Goal: Use online tool/utility: Utilize a website feature to perform a specific function

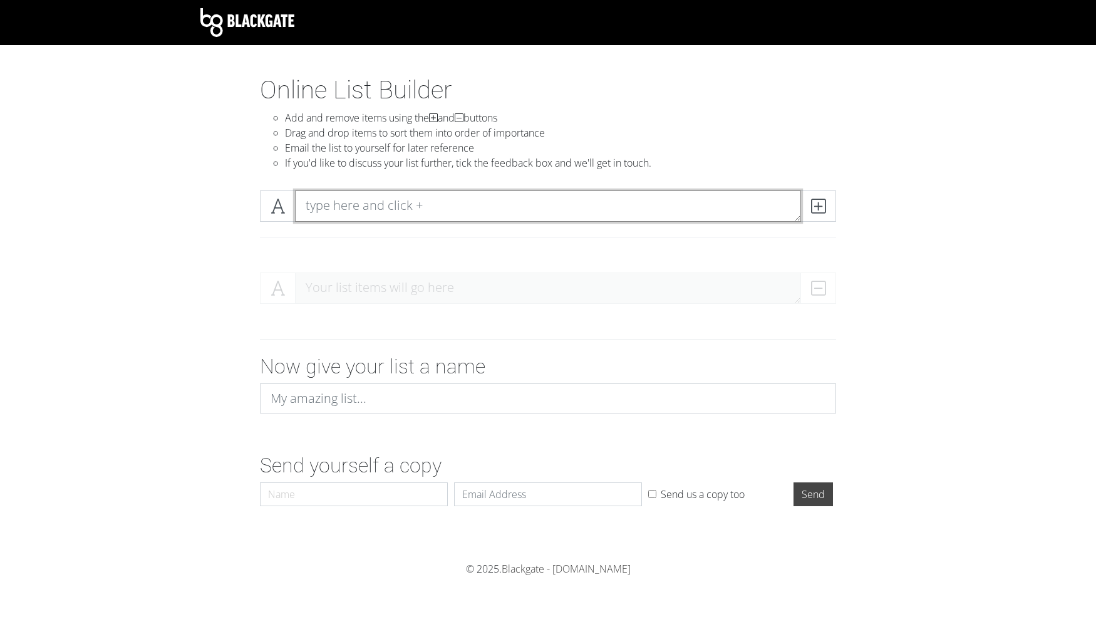
click at [423, 208] on textarea at bounding box center [548, 205] width 506 height 31
type textarea "hyena"
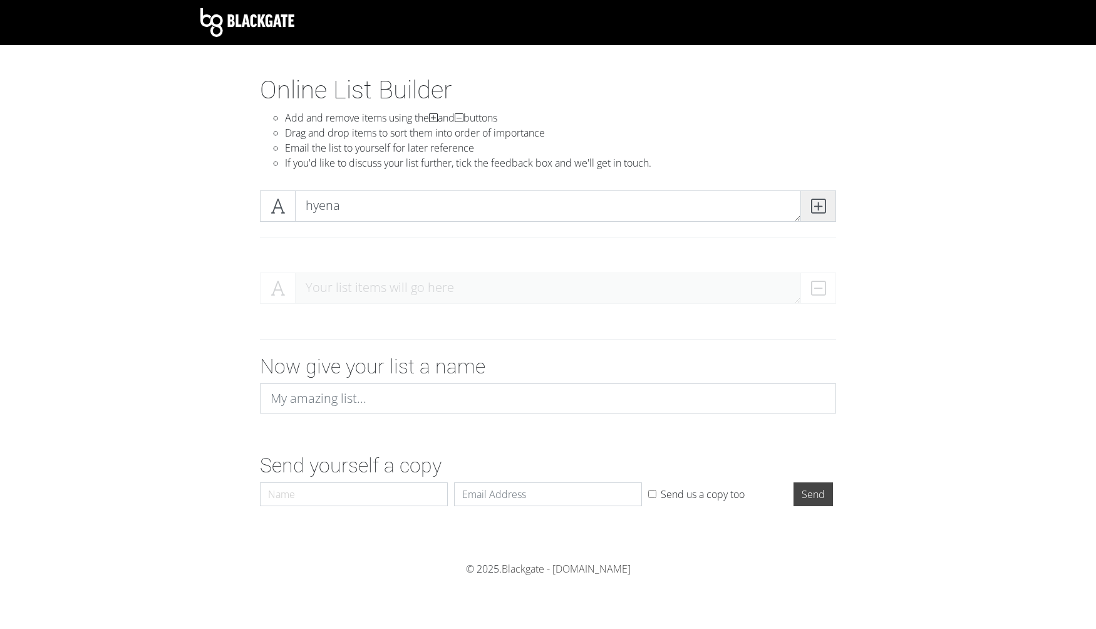
click at [824, 205] on icon at bounding box center [818, 206] width 14 height 13
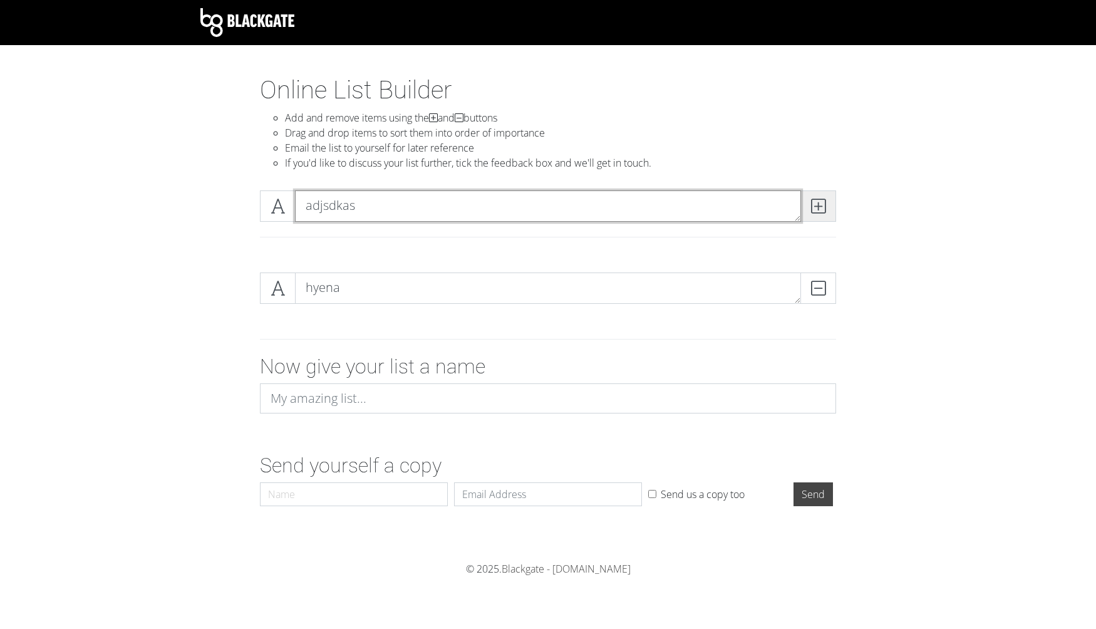
type textarea "adjsdkas"
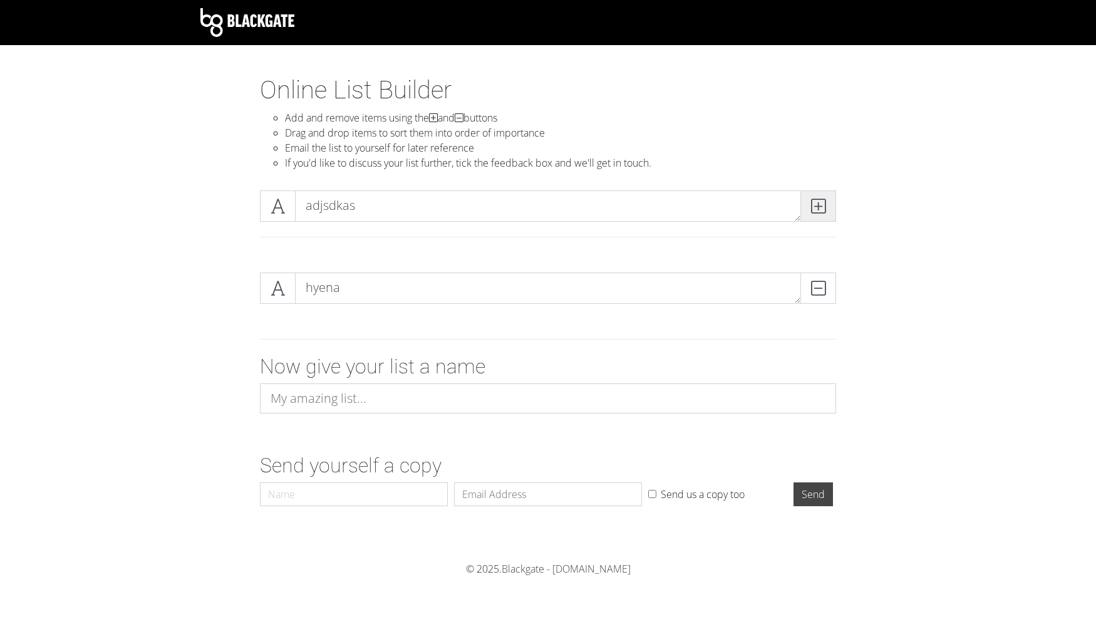
click at [818, 204] on icon at bounding box center [818, 206] width 14 height 13
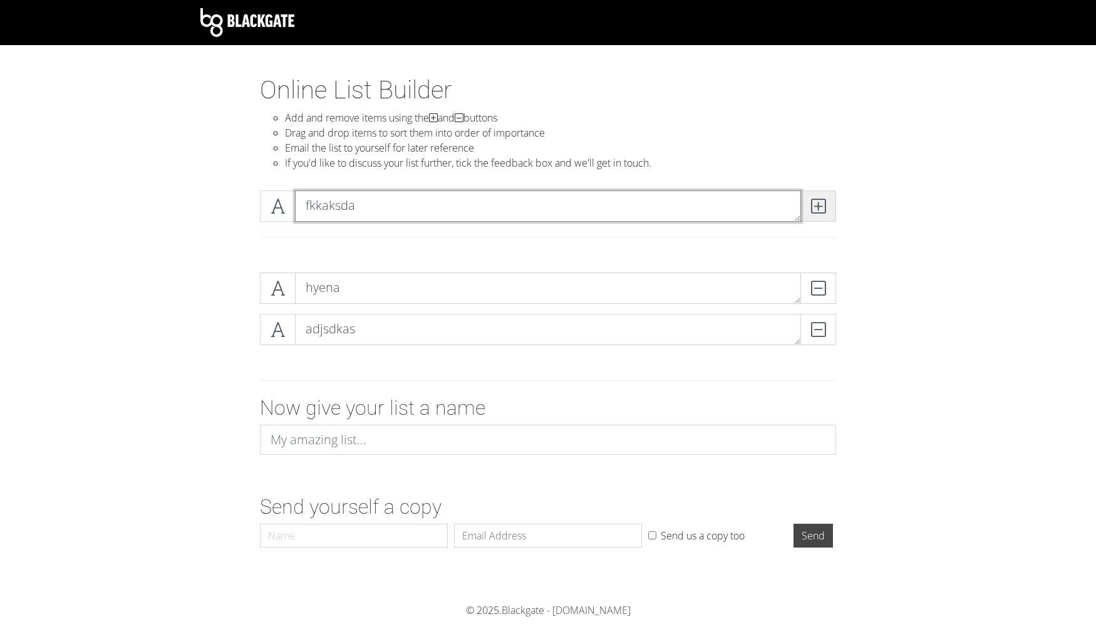
type textarea "fkkaksda"
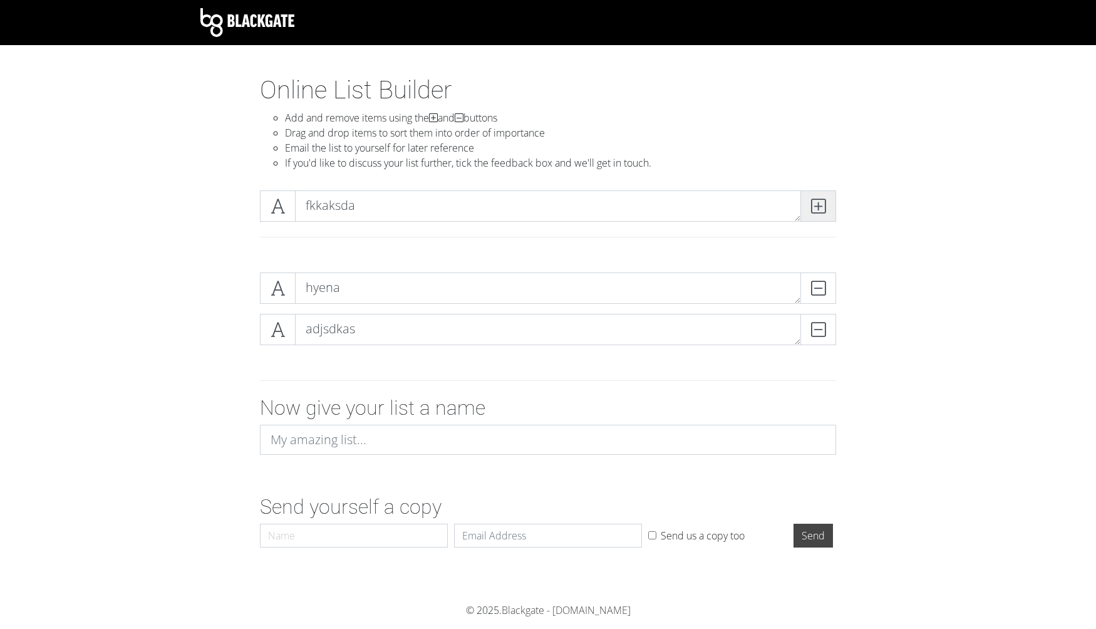
click at [814, 204] on icon at bounding box center [818, 206] width 14 height 13
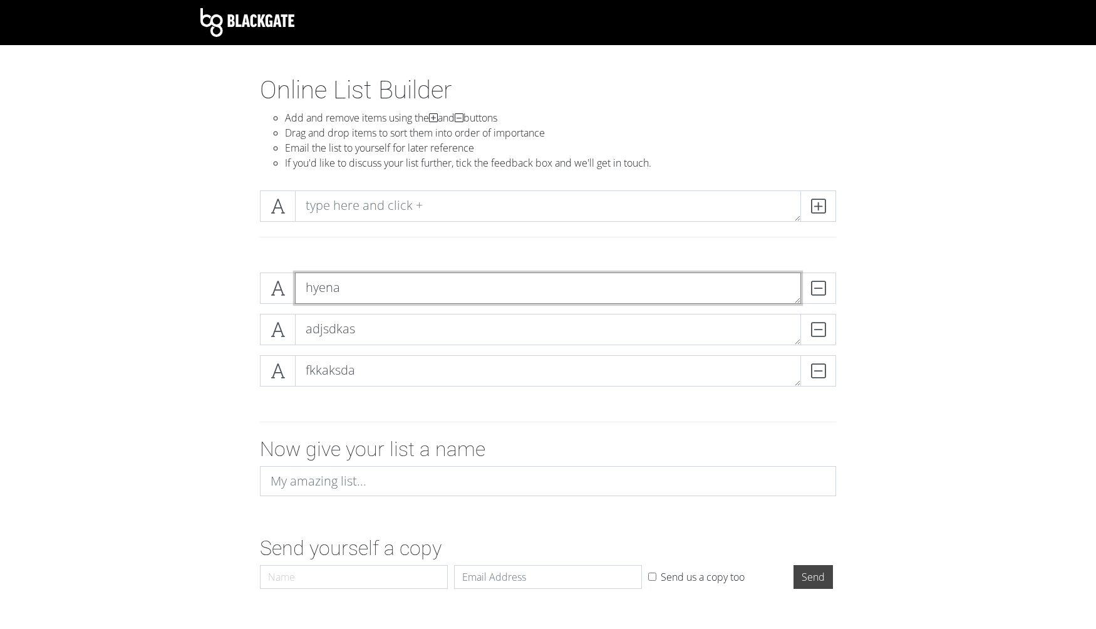
click at [352, 281] on textarea "hyena" at bounding box center [548, 288] width 506 height 31
click at [321, 288] on textarea "hyena" at bounding box center [548, 288] width 506 height 31
type textarea "HYAENA"
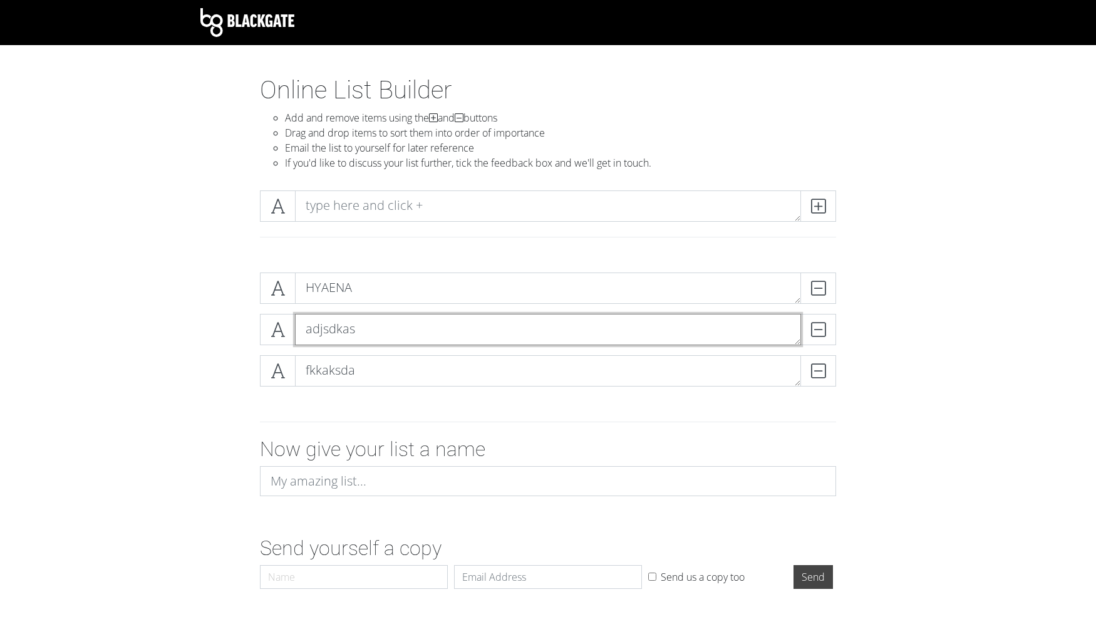
click at [340, 330] on textarea "adjsdkas" at bounding box center [548, 329] width 506 height 31
type textarea "THANK GOD"
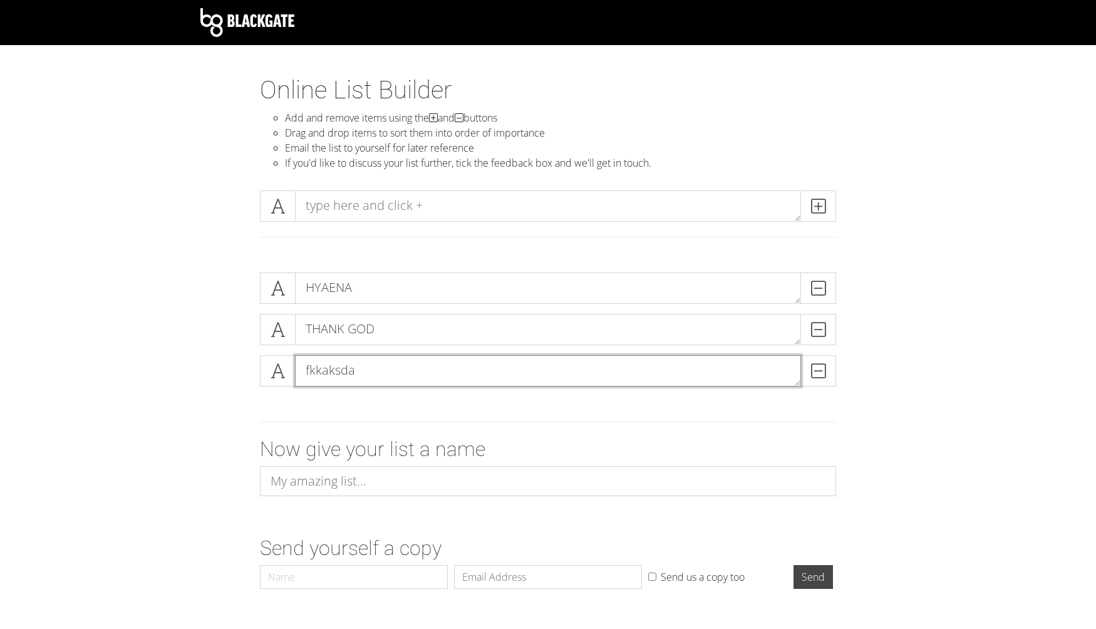
click at [332, 369] on textarea "fkkaksda" at bounding box center [548, 370] width 506 height 31
type textarea "MODERN JAM"
click at [813, 206] on icon at bounding box center [818, 206] width 14 height 13
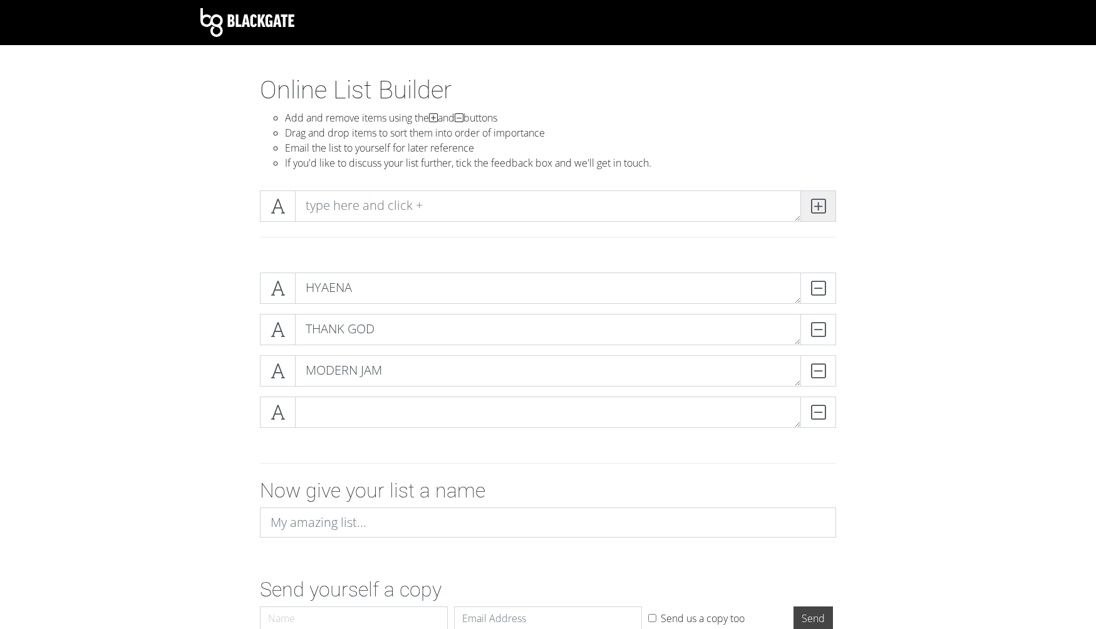
click at [819, 206] on icon at bounding box center [818, 206] width 14 height 13
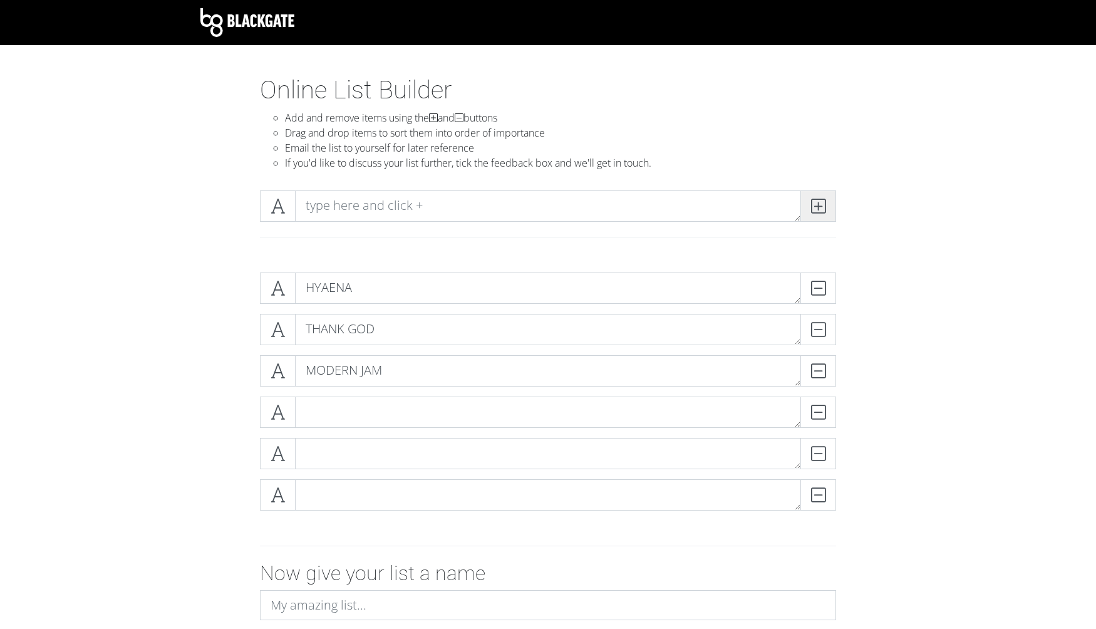
click at [819, 206] on icon at bounding box center [818, 206] width 14 height 13
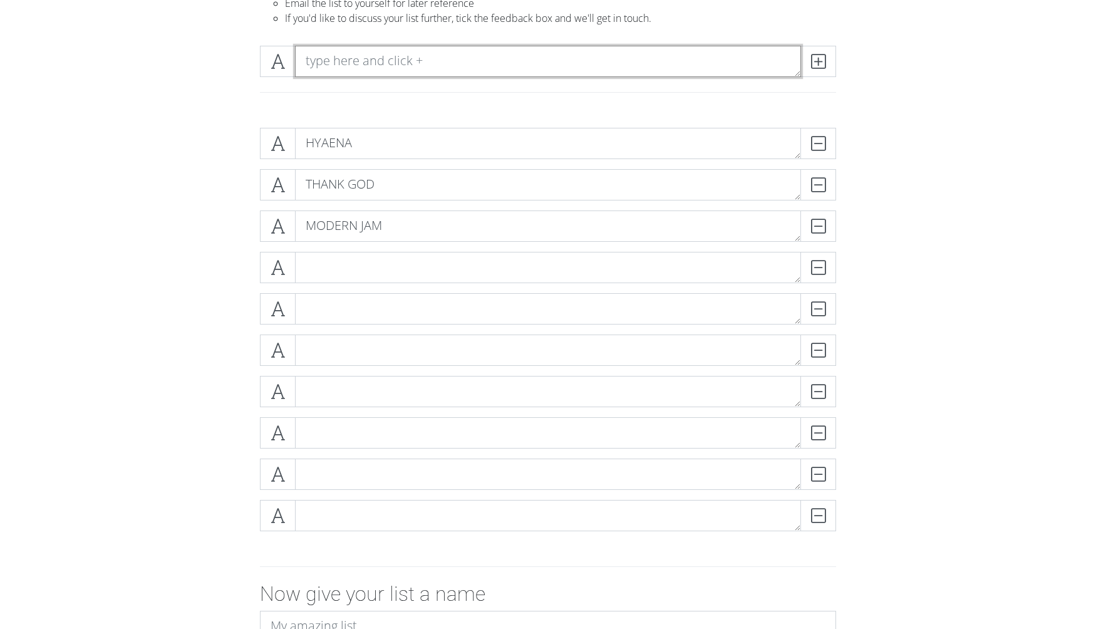
scroll to position [147, 0]
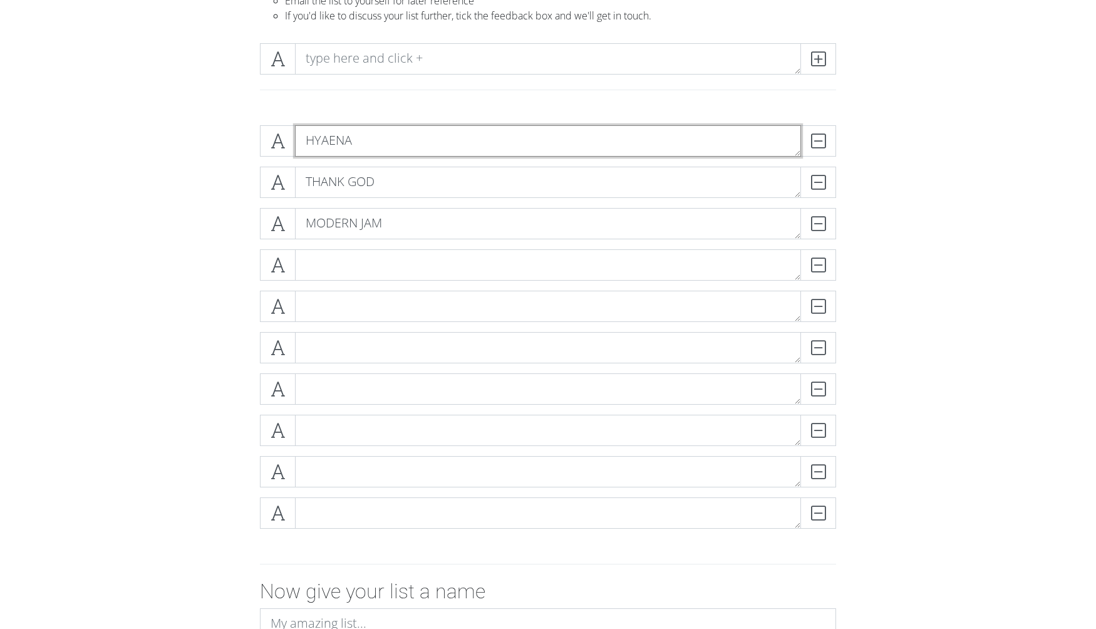
click at [499, 141] on textarea "HYAENA" at bounding box center [548, 140] width 506 height 31
click at [355, 142] on textarea "HYAENA 6.5" at bounding box center [548, 140] width 506 height 31
type textarea "HYAENA - 6.5"
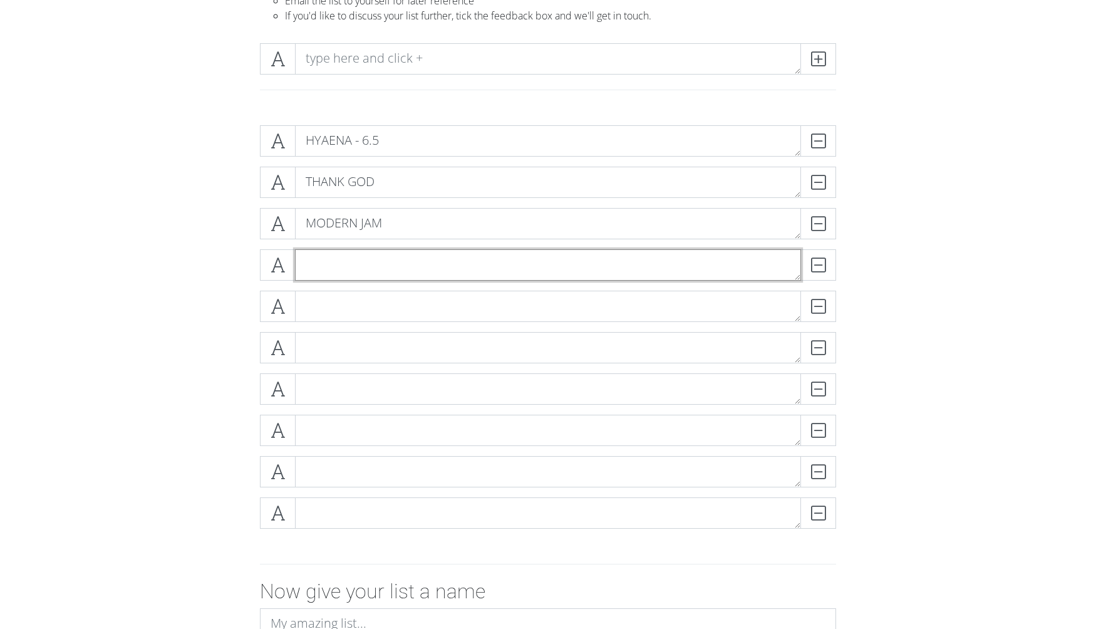
click at [388, 259] on textarea at bounding box center [548, 264] width 506 height 31
type textarea "m"
type textarea "MY EYES"
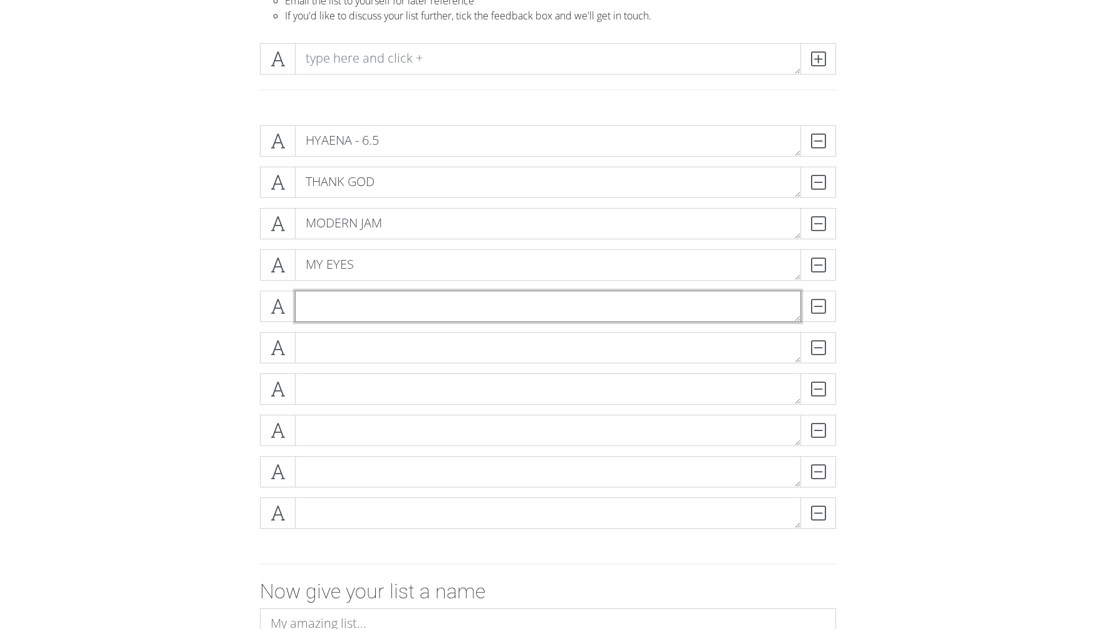
click at [351, 300] on textarea at bounding box center [548, 306] width 506 height 31
type textarea "GODS COUTNRY"
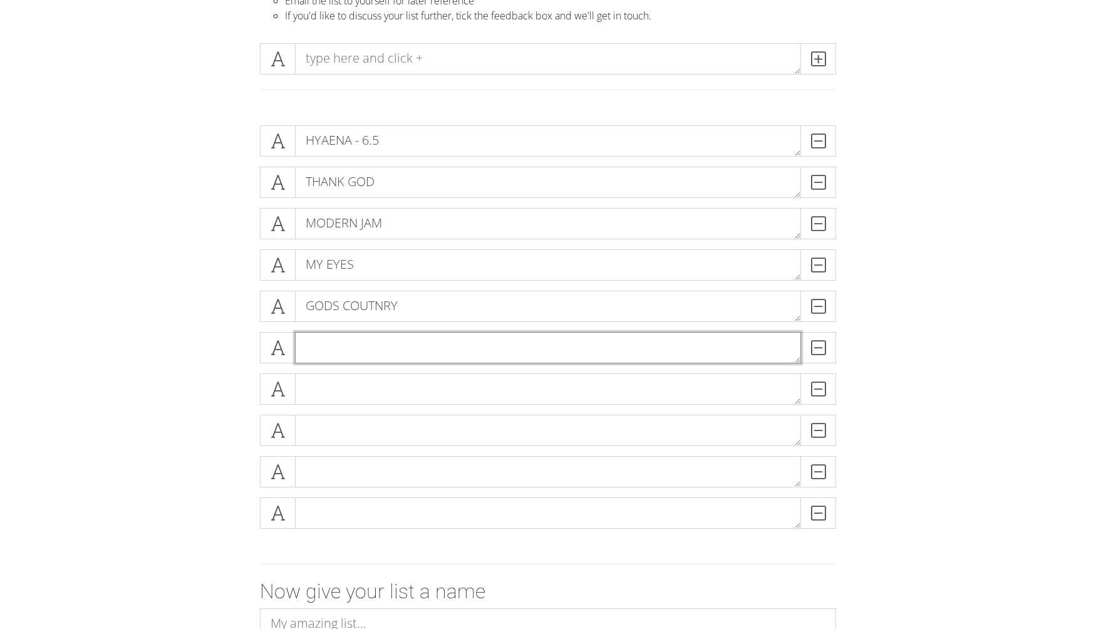
click at [358, 347] on textarea at bounding box center [548, 347] width 506 height 31
type textarea "SIRENS"
click at [355, 383] on textarea at bounding box center [548, 388] width 506 height 31
type textarea "MELTDOWN"
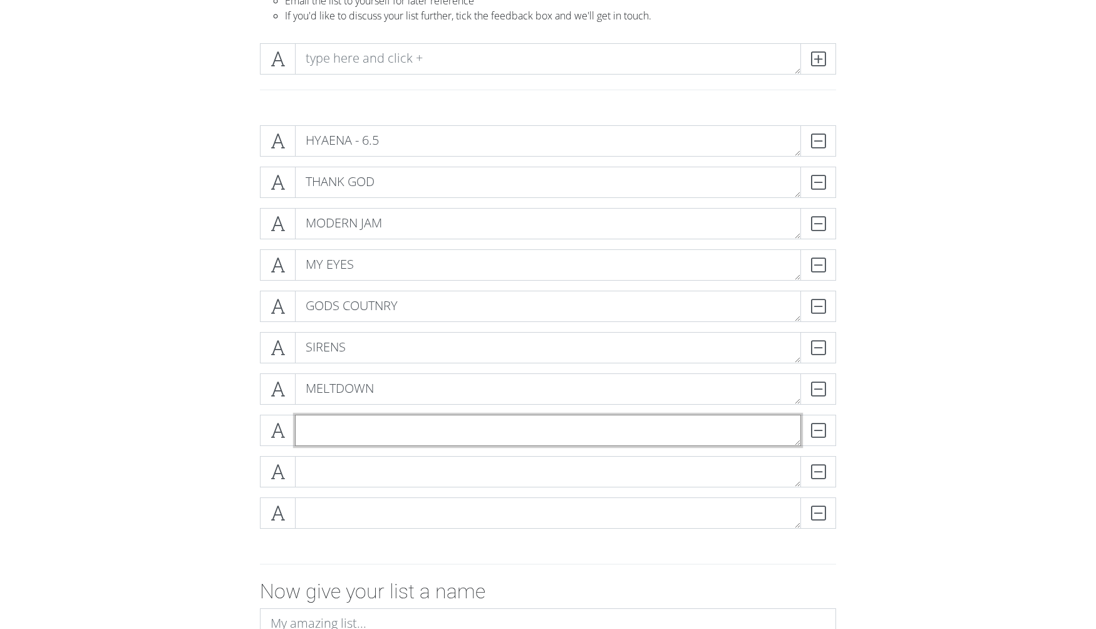
click at [350, 425] on textarea at bounding box center [548, 430] width 506 height 31
type textarea "FEIN"
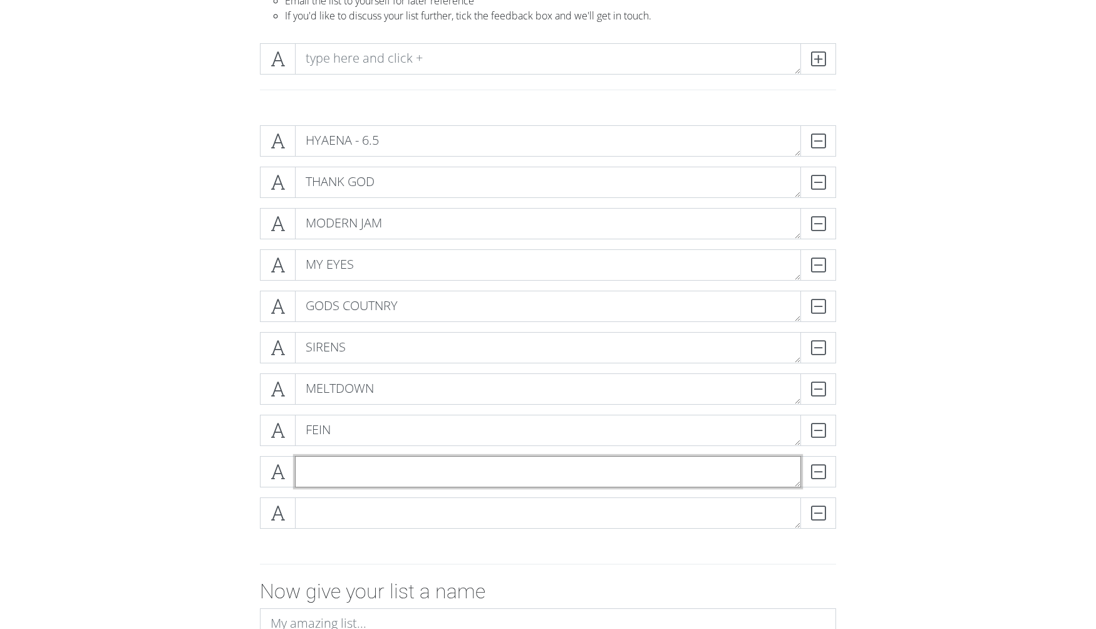
click at [329, 474] on textarea at bounding box center [548, 471] width 506 height 31
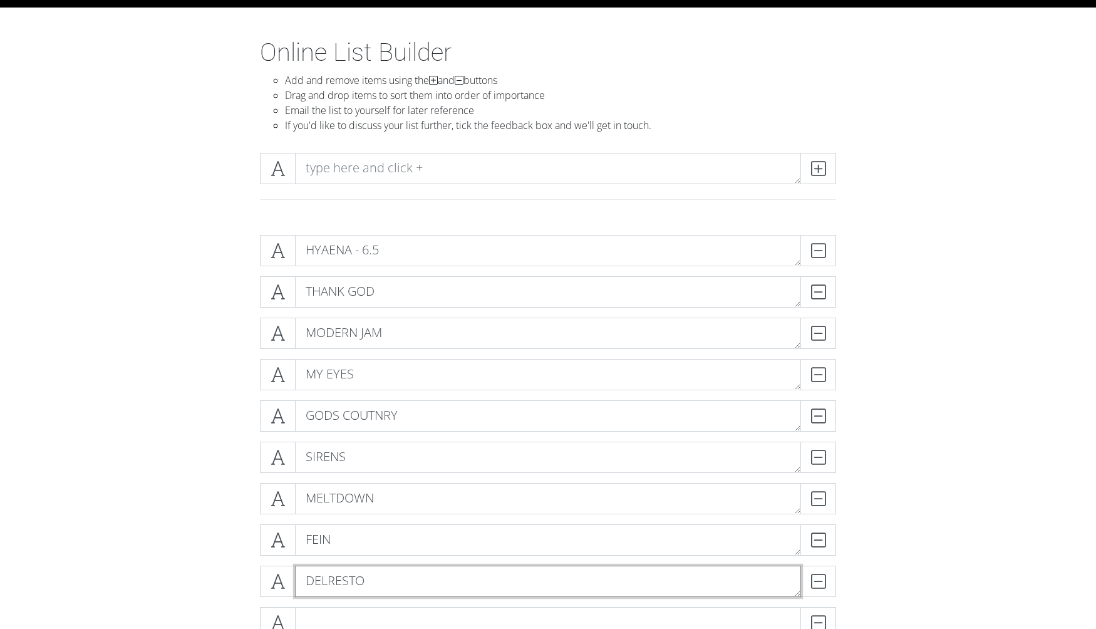
scroll to position [0, 0]
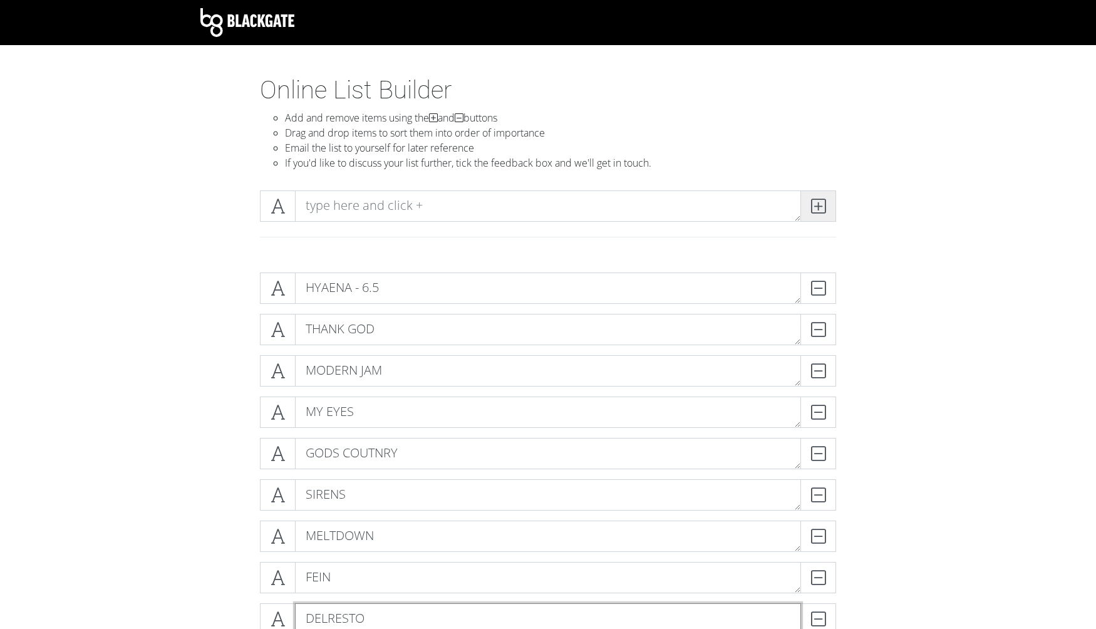
type textarea "DELRESTO"
click at [823, 204] on icon at bounding box center [818, 206] width 14 height 13
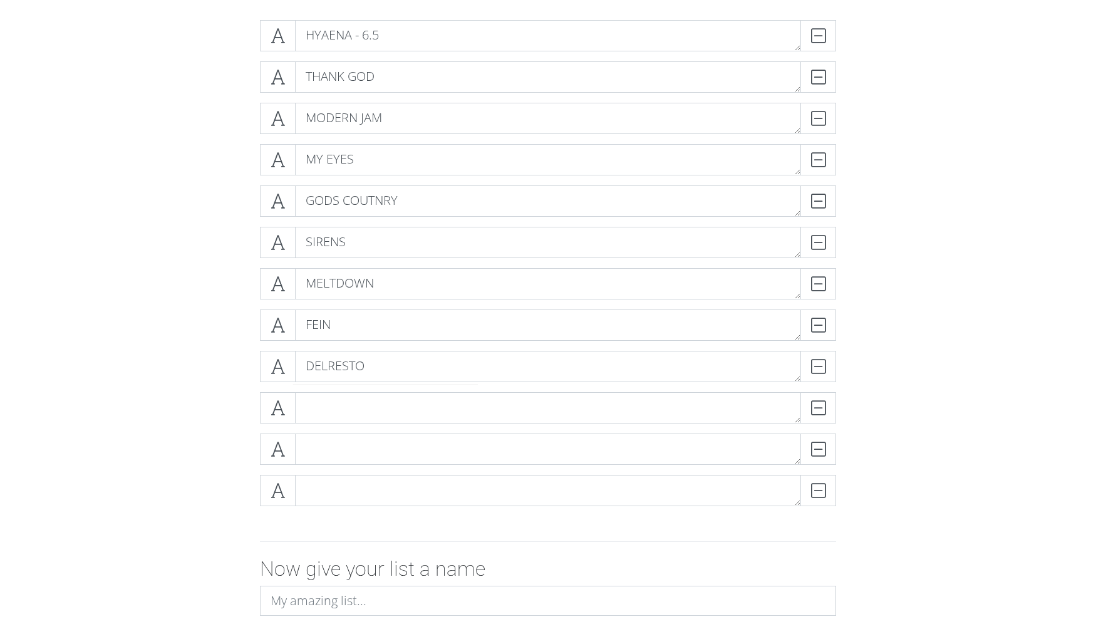
scroll to position [268, 0]
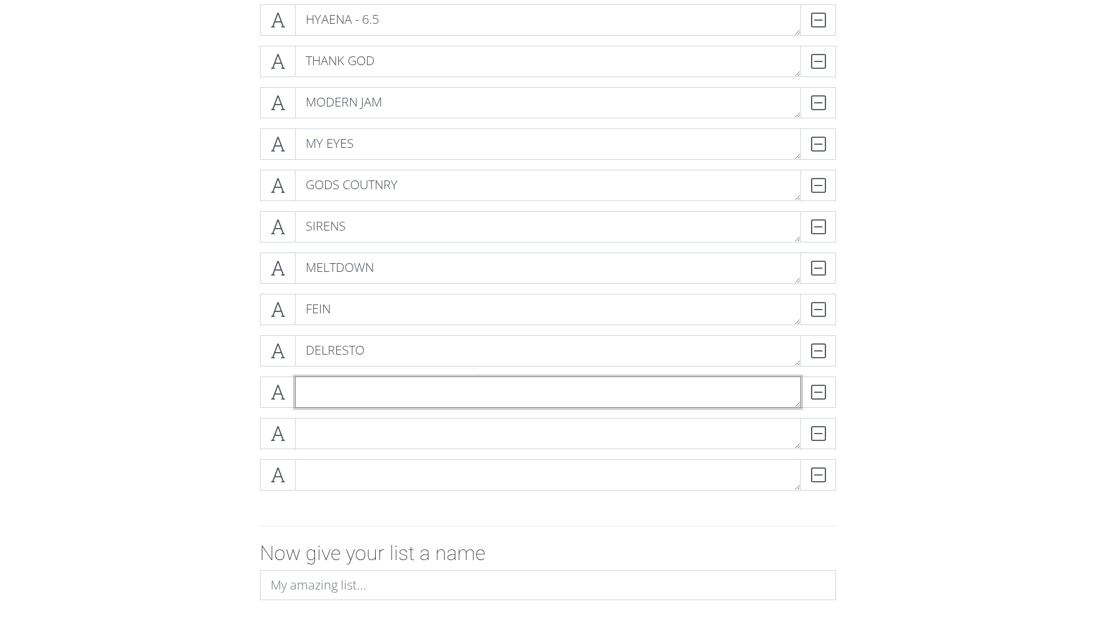
click at [350, 397] on textarea at bounding box center [548, 391] width 506 height 31
type textarea "I KNOW"
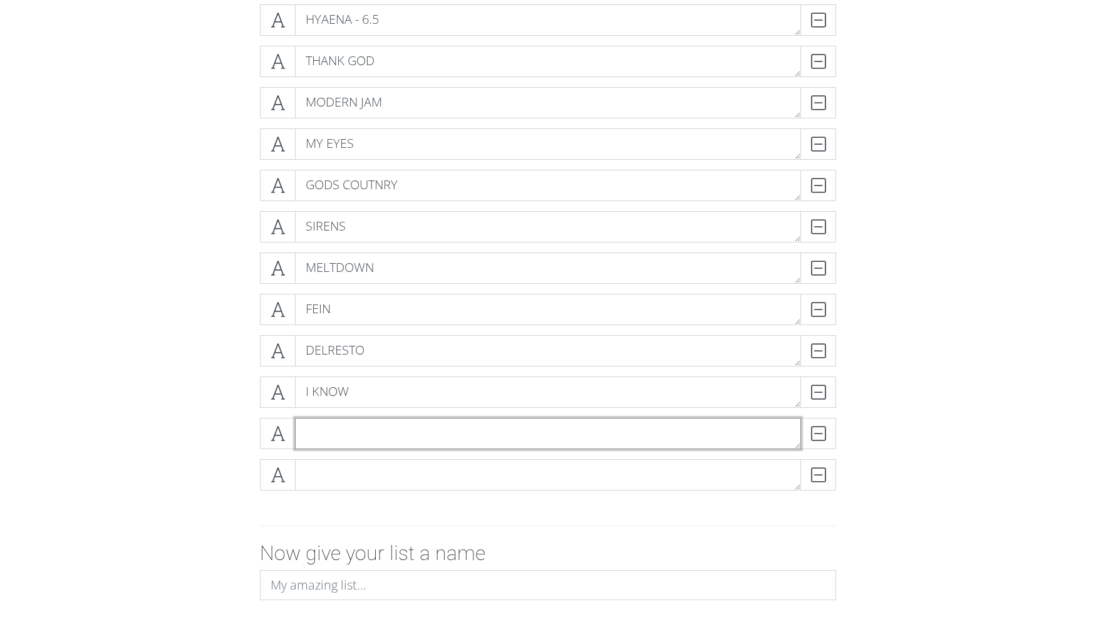
click at [322, 439] on textarea at bounding box center [548, 433] width 506 height 31
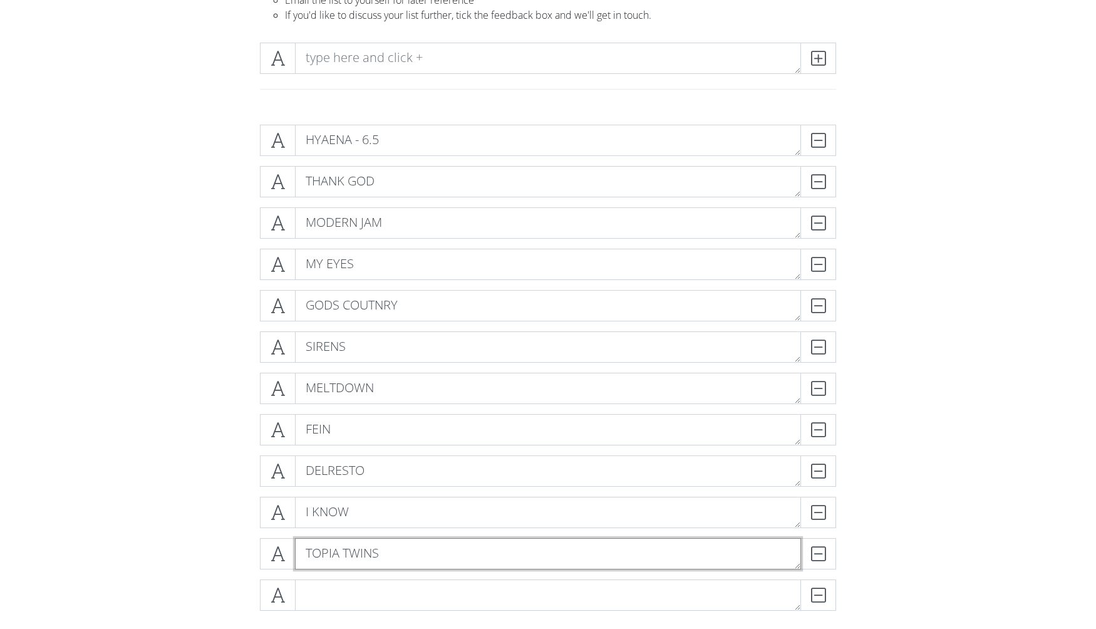
scroll to position [132, 0]
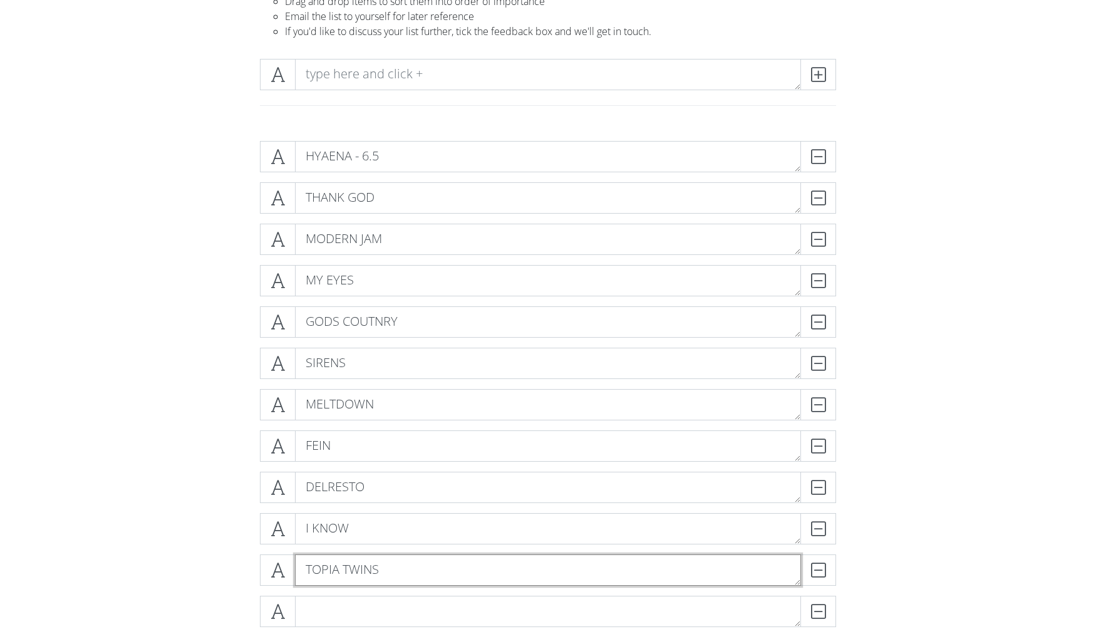
type textarea "TOPIA TWINS"
